Goal: Navigation & Orientation: Find specific page/section

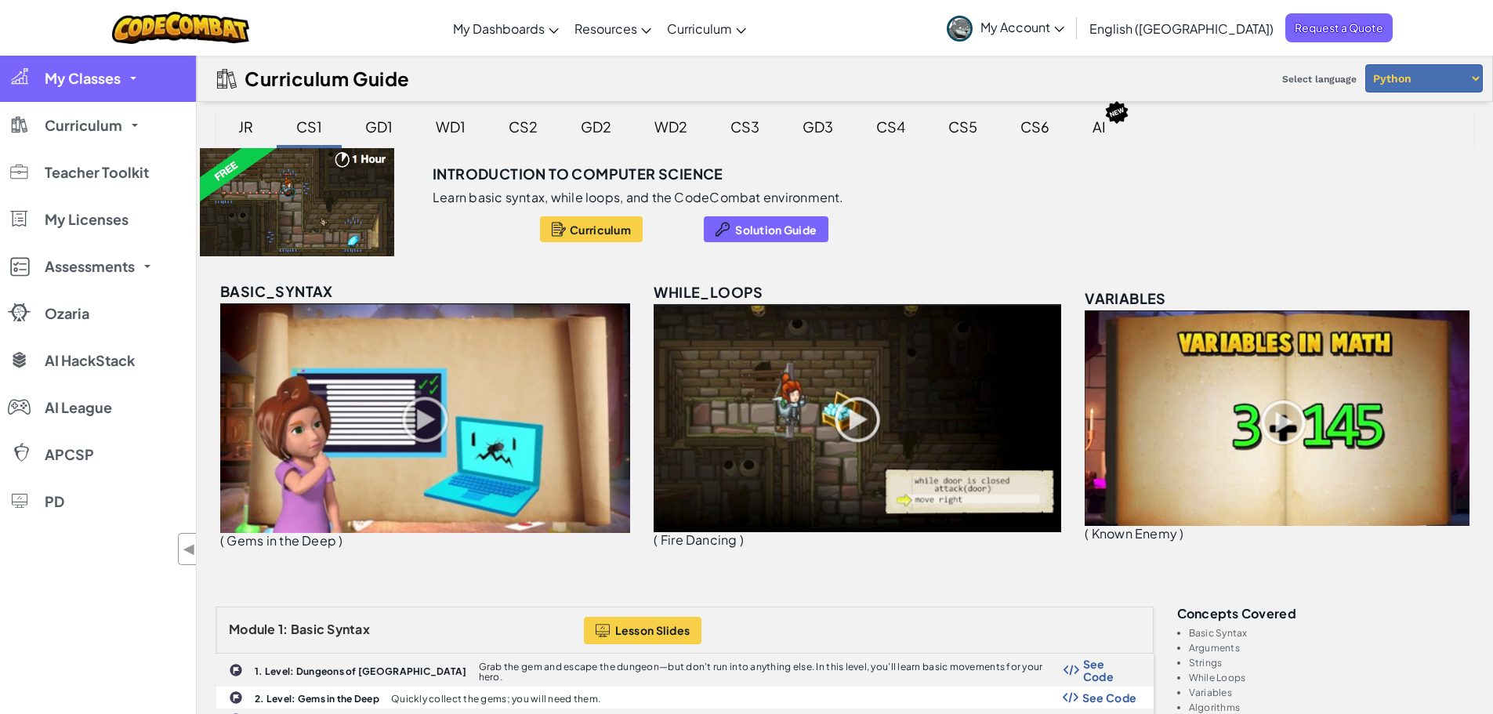
click at [109, 78] on span "My Classes" at bounding box center [83, 78] width 76 height 14
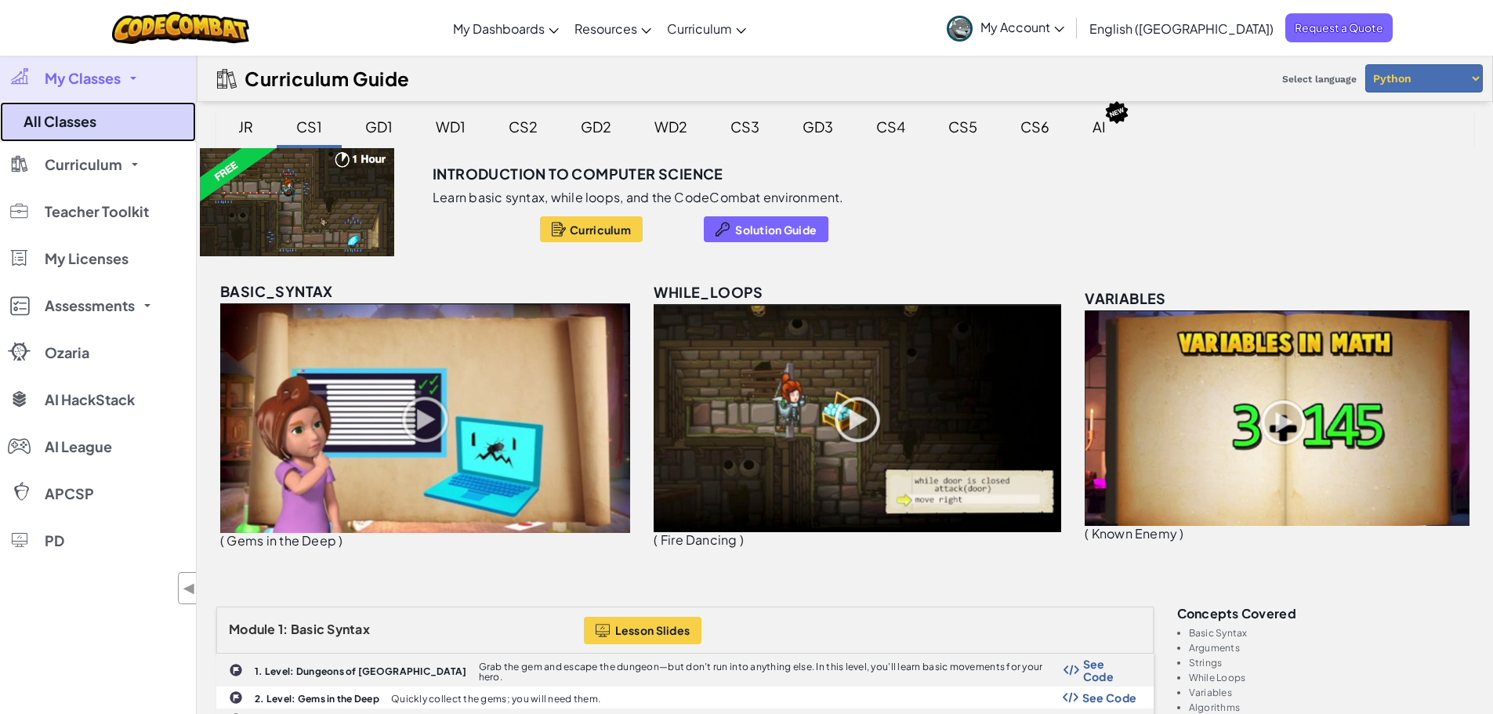
click at [69, 114] on link "All Classes" at bounding box center [98, 122] width 196 height 40
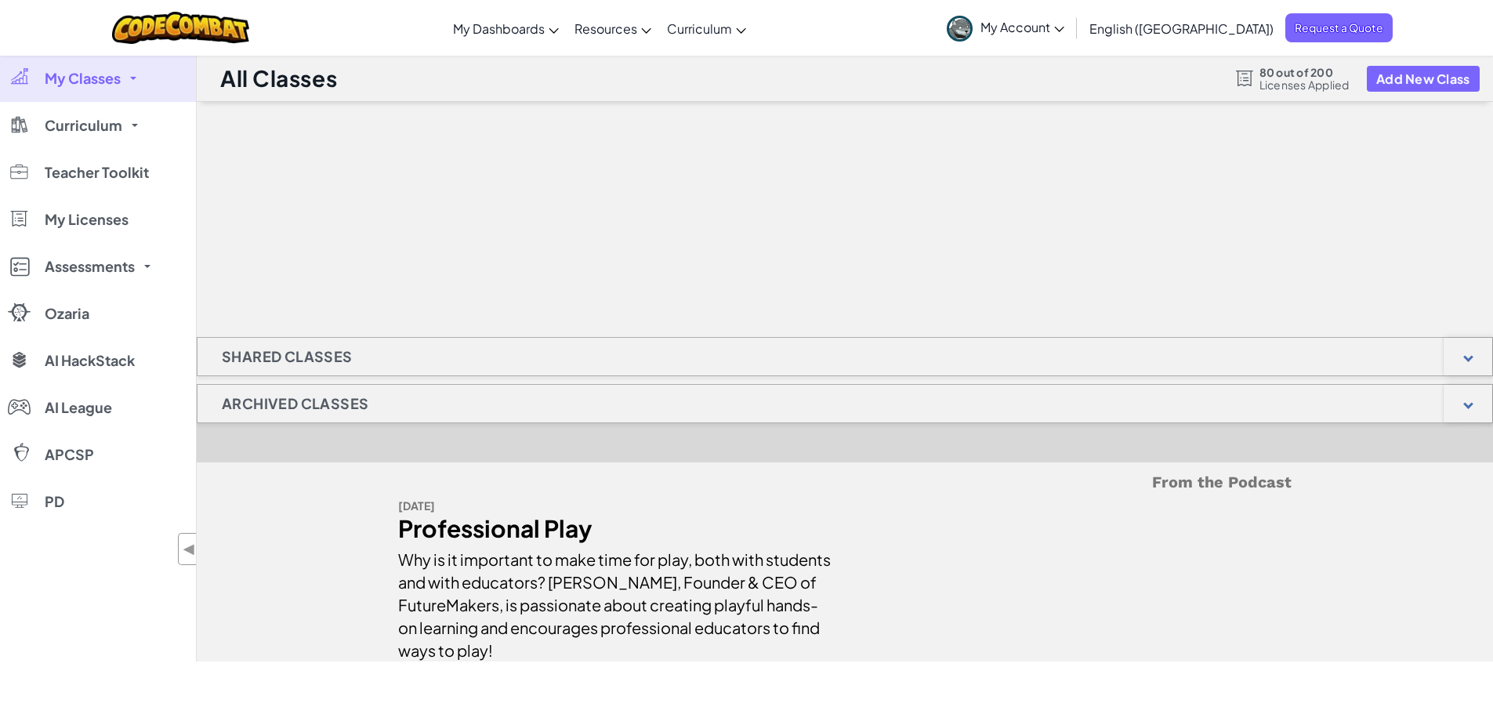
click at [1064, 30] on span "My Account" at bounding box center [1022, 27] width 84 height 16
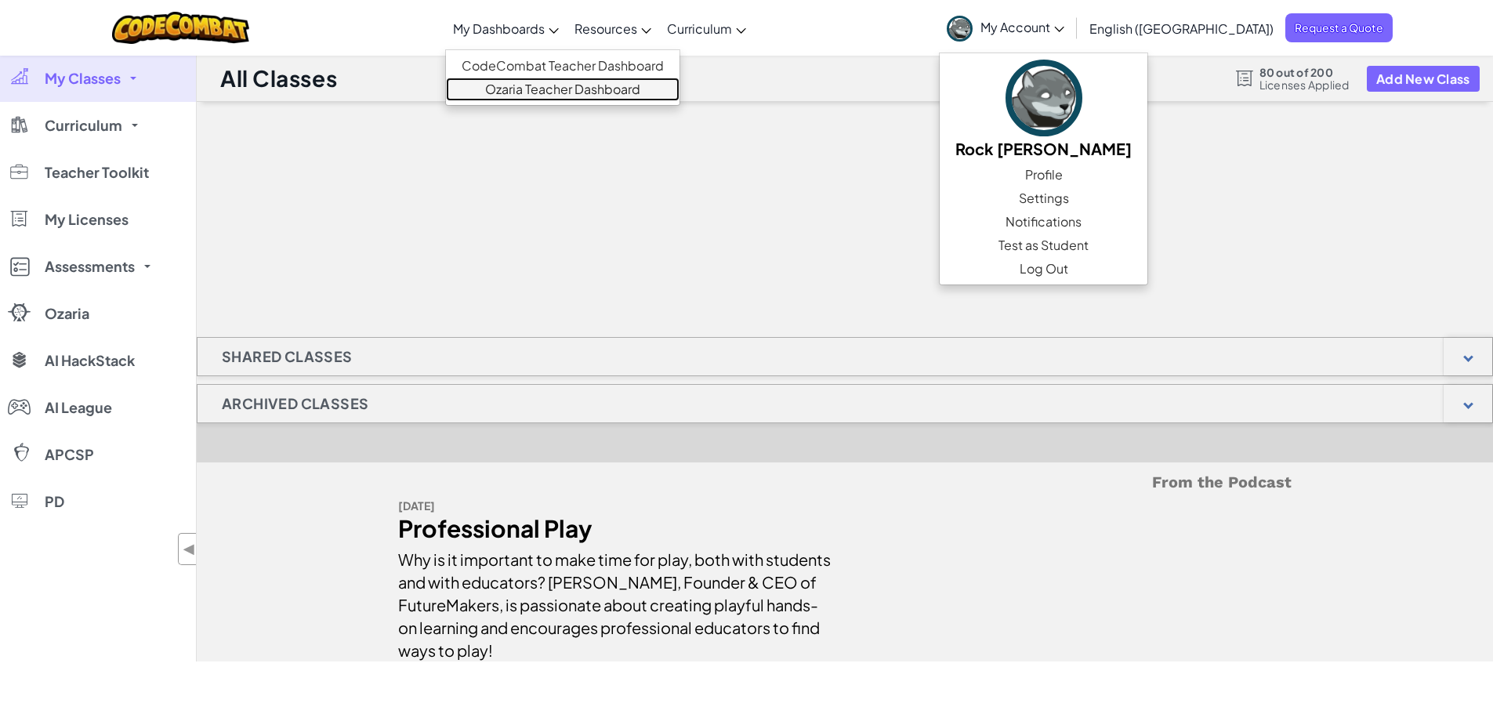
click at [572, 89] on link "Ozaria Teacher Dashboard" at bounding box center [563, 90] width 234 height 24
